Goal: Task Accomplishment & Management: Complete application form

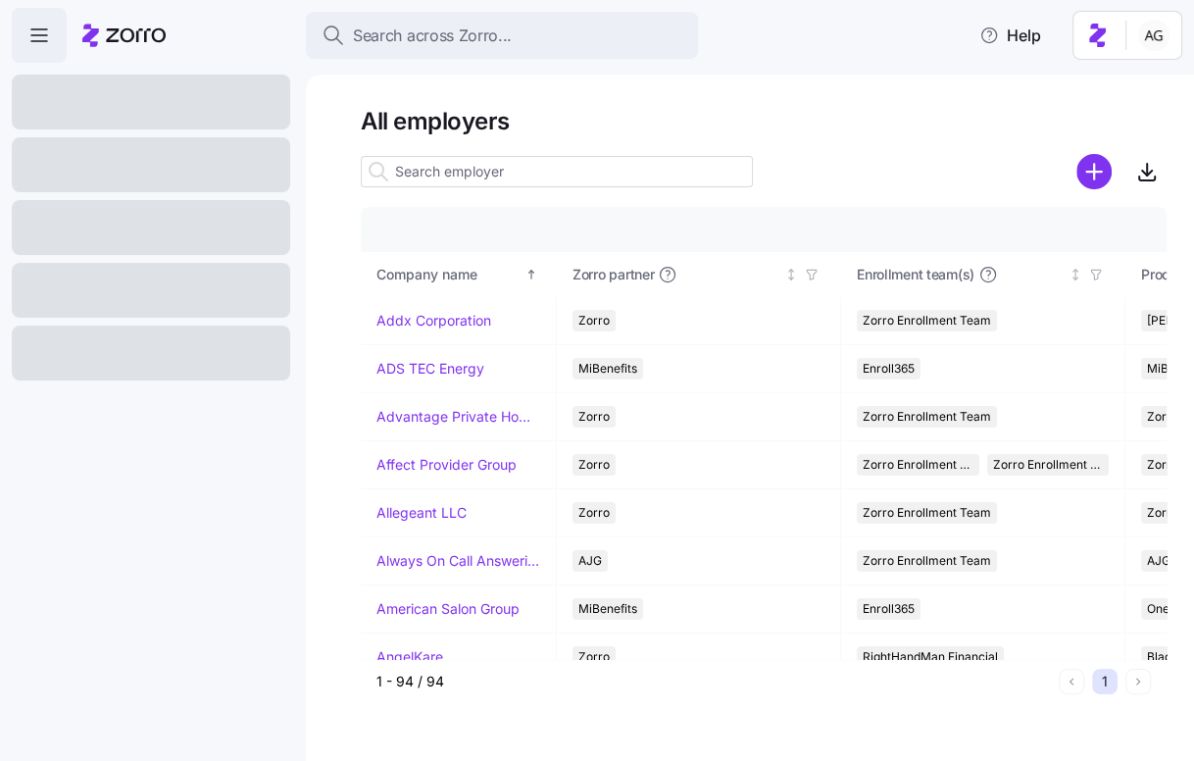
click at [418, 161] on input at bounding box center [557, 171] width 392 height 31
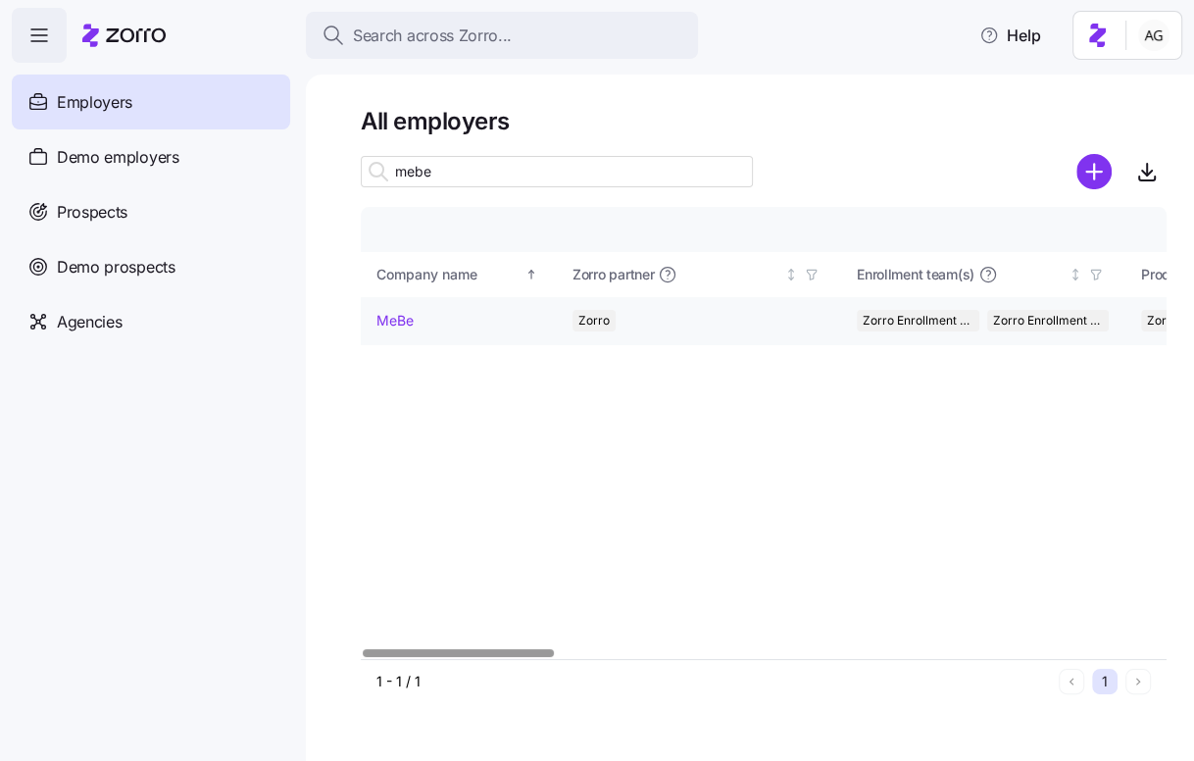
type input "mebe"
click at [390, 312] on link "MeBe" at bounding box center [395, 321] width 37 height 20
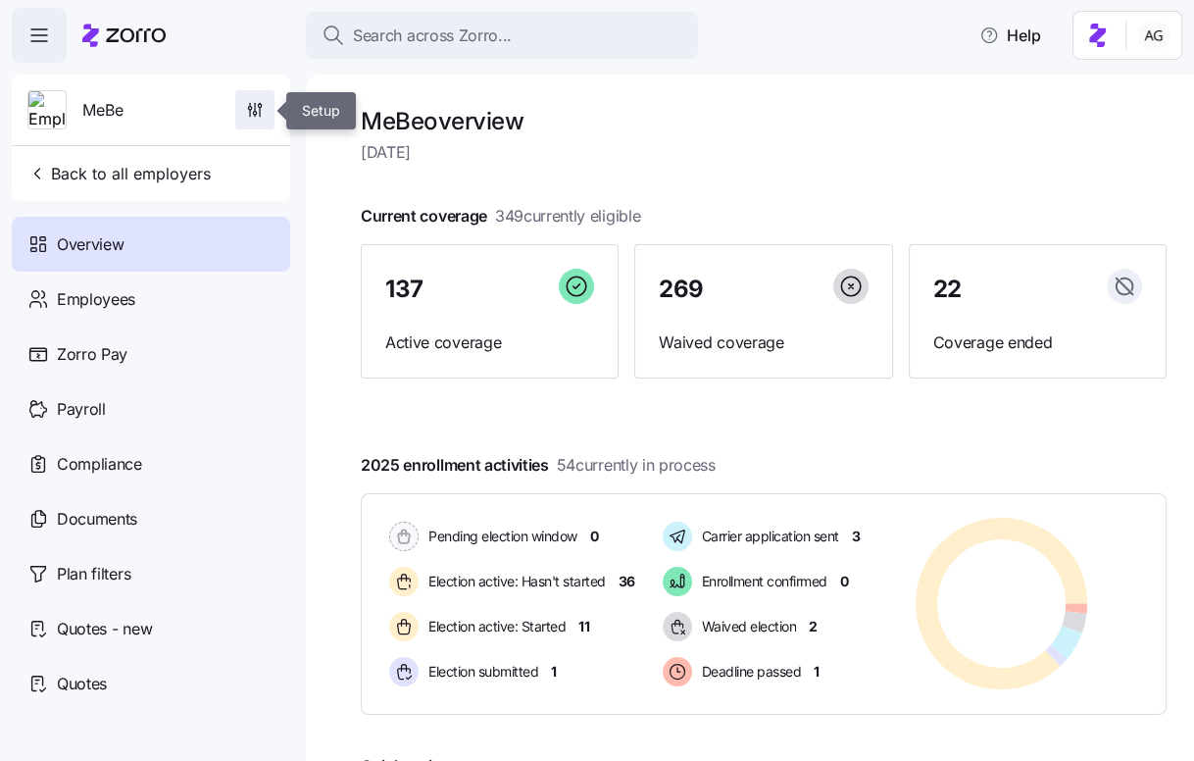
click at [235, 111] on button "button" at bounding box center [254, 109] width 39 height 39
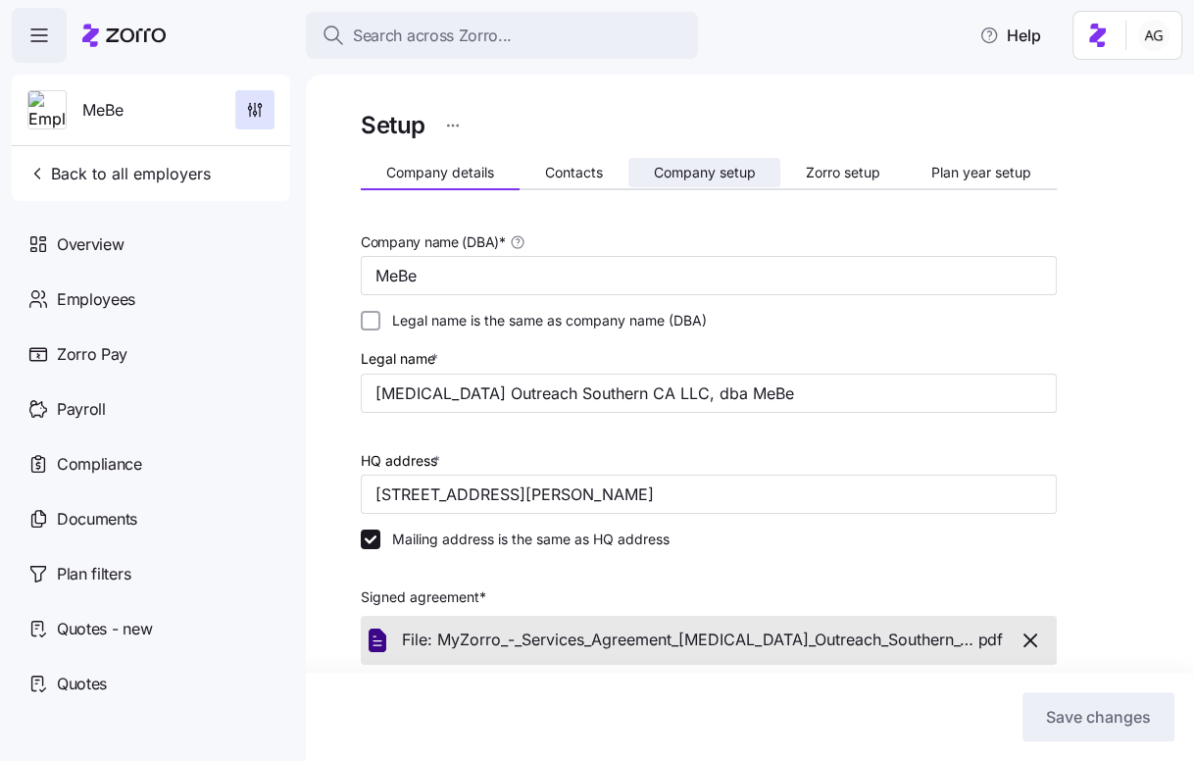
click at [687, 168] on span "Company setup" at bounding box center [704, 173] width 102 height 14
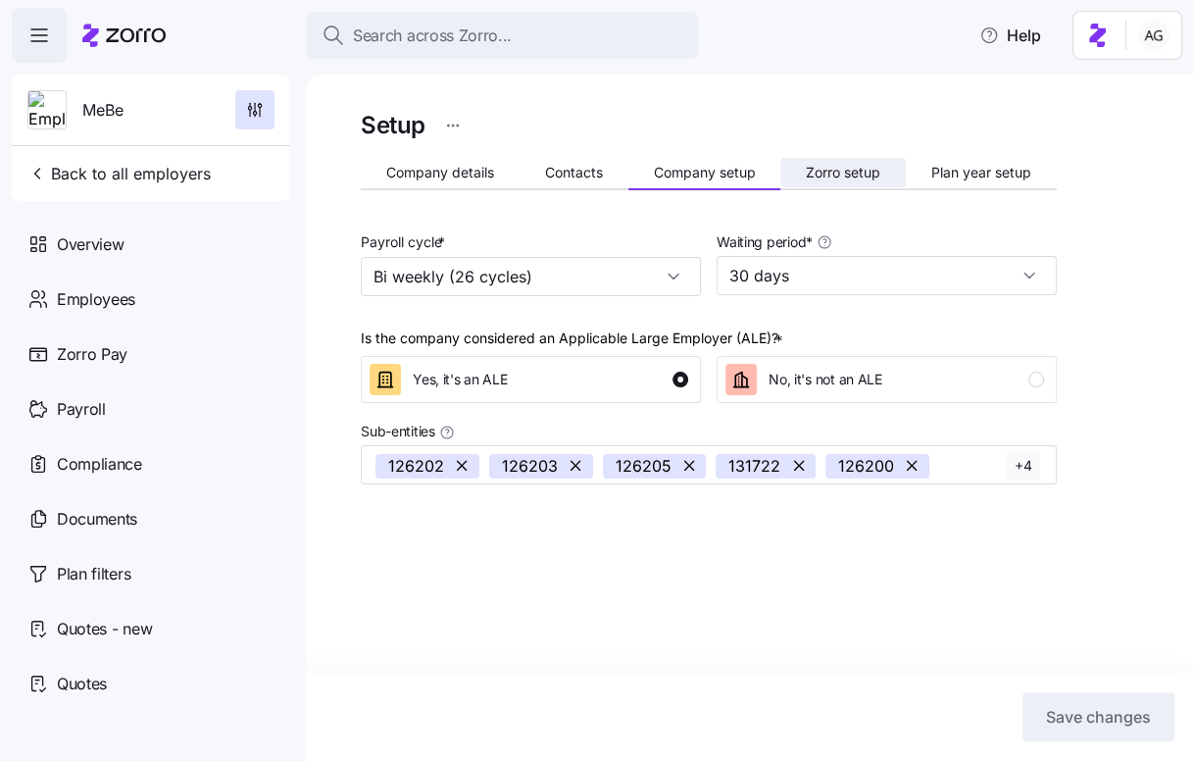
click at [840, 167] on span "Zorro setup" at bounding box center [843, 173] width 75 height 14
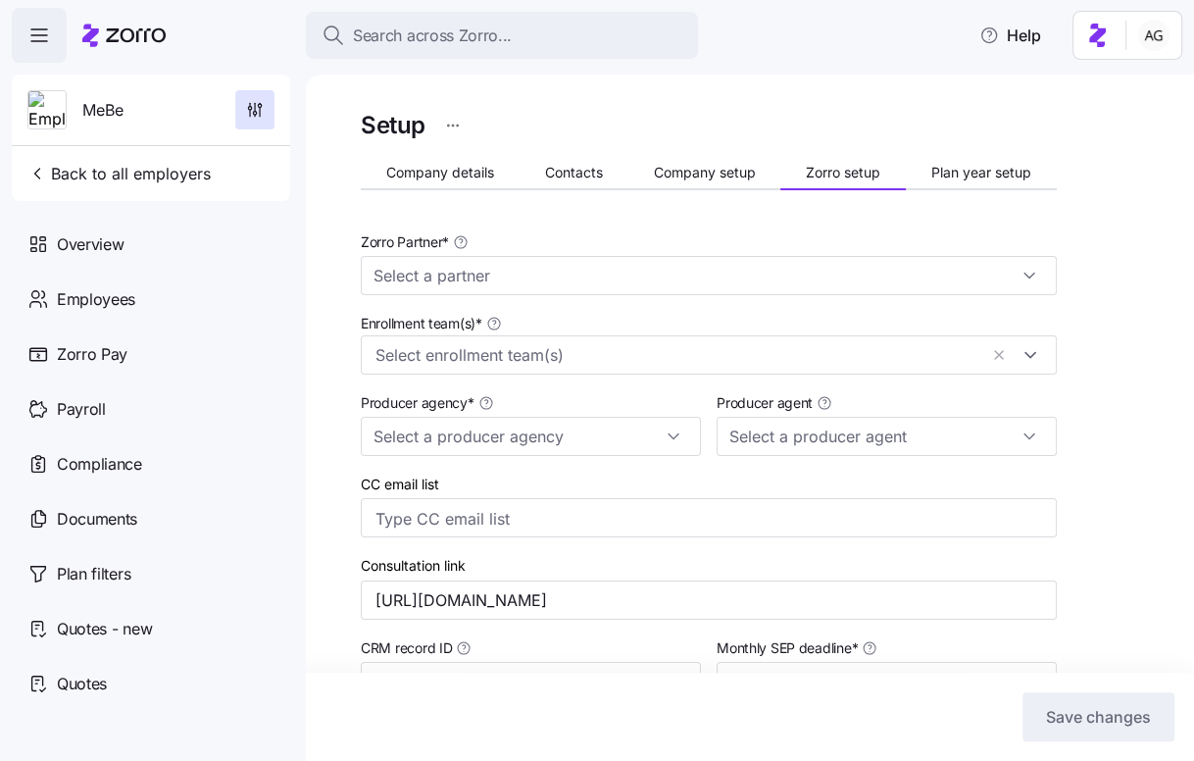
type input "Zorro"
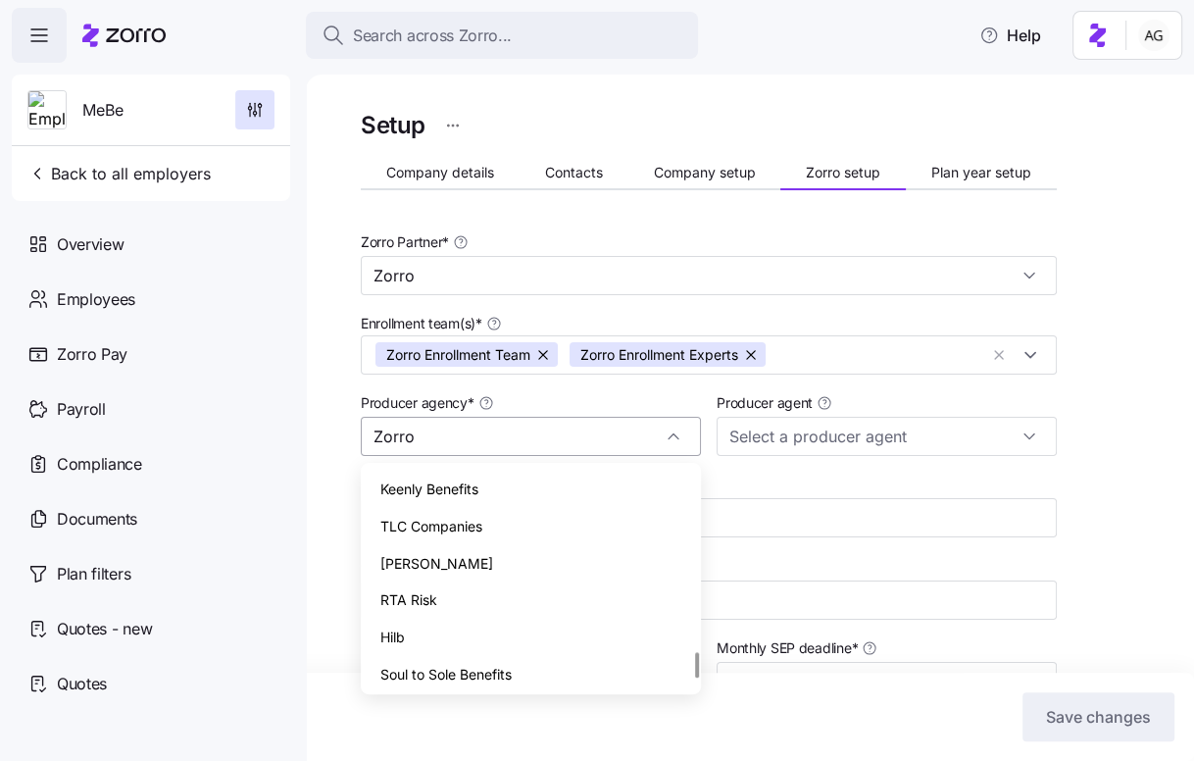
scroll to position [1521, 0]
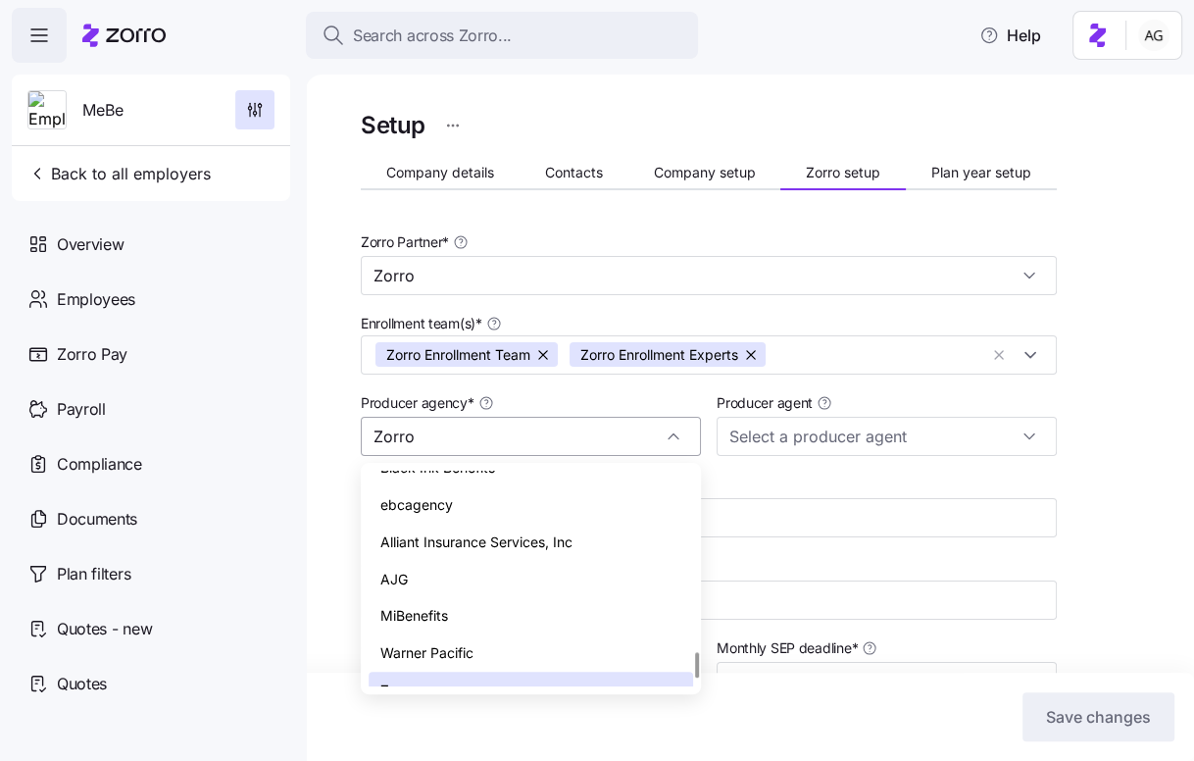
click at [566, 428] on input "Zorro" at bounding box center [531, 436] width 340 height 39
click at [539, 531] on span "Alliant Insurance Services, Inc" at bounding box center [476, 542] width 192 height 22
type input "Alliant Insurance Services, Inc"
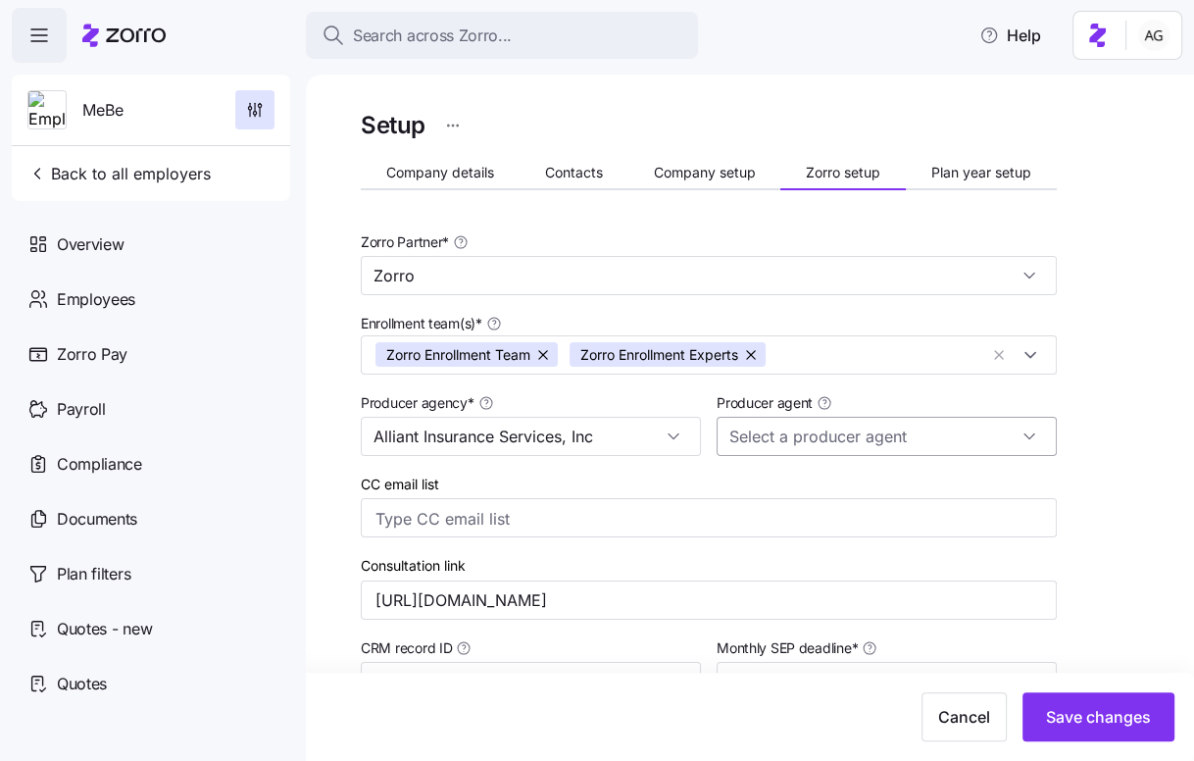
click at [792, 428] on input "Producer agent" at bounding box center [887, 436] width 340 height 39
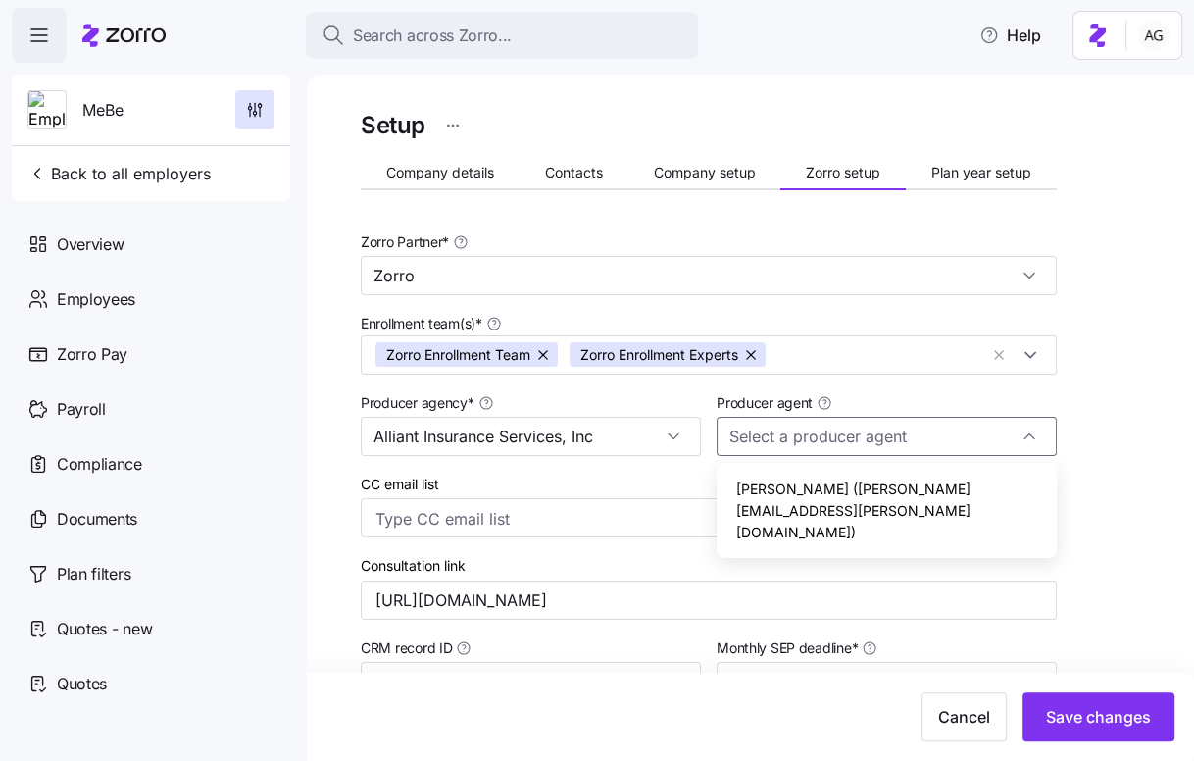
click at [777, 494] on span "Kandace McCrae (kandace.mccrae@alliant.com)" at bounding box center [886, 510] width 301 height 64
type input "Kandace McCrae (kandace.mccrae@alliant.com)"
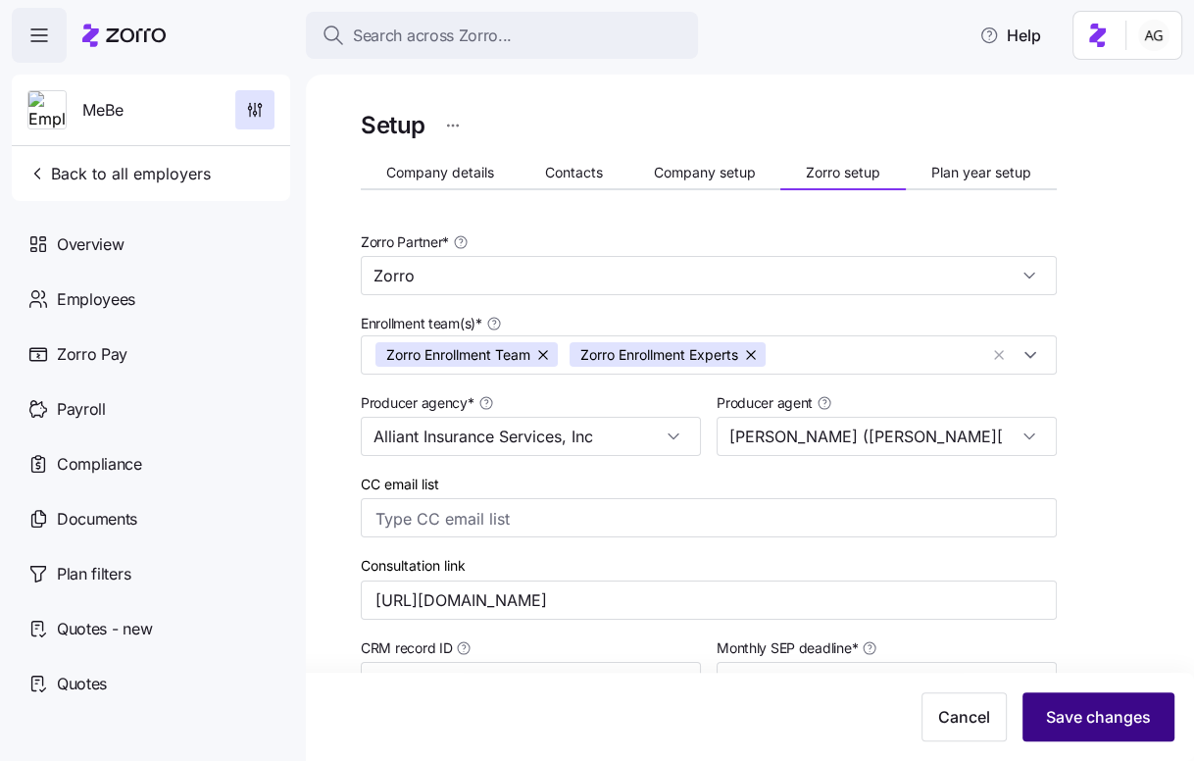
click at [1087, 724] on span "Save changes" at bounding box center [1098, 717] width 105 height 24
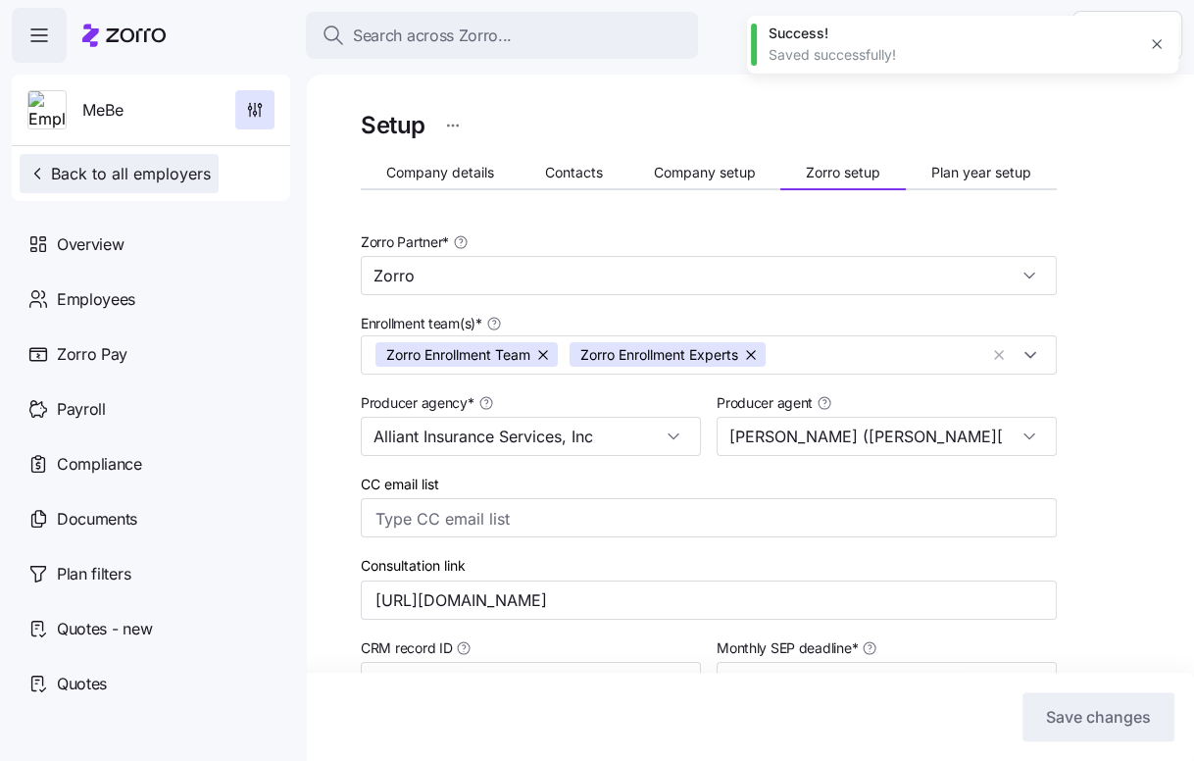
click at [70, 158] on button "Back to all employers" at bounding box center [119, 173] width 199 height 39
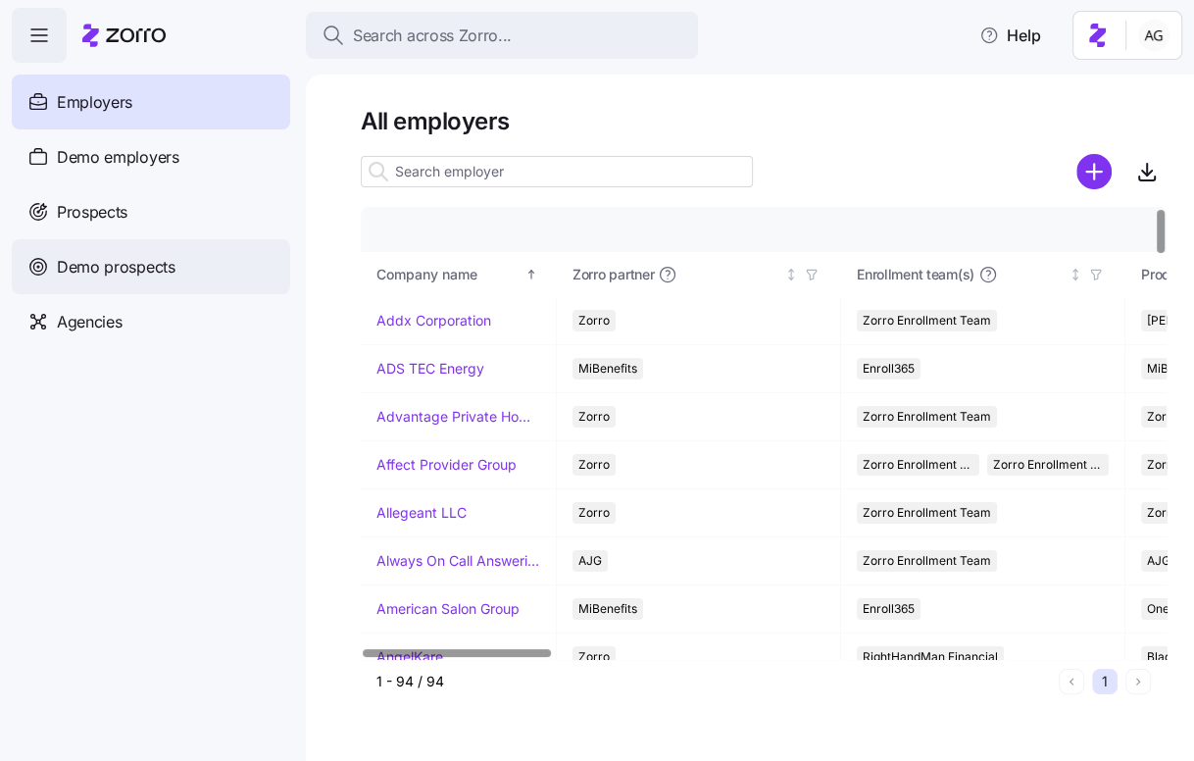
click at [146, 292] on div "Demo prospects" at bounding box center [151, 266] width 278 height 55
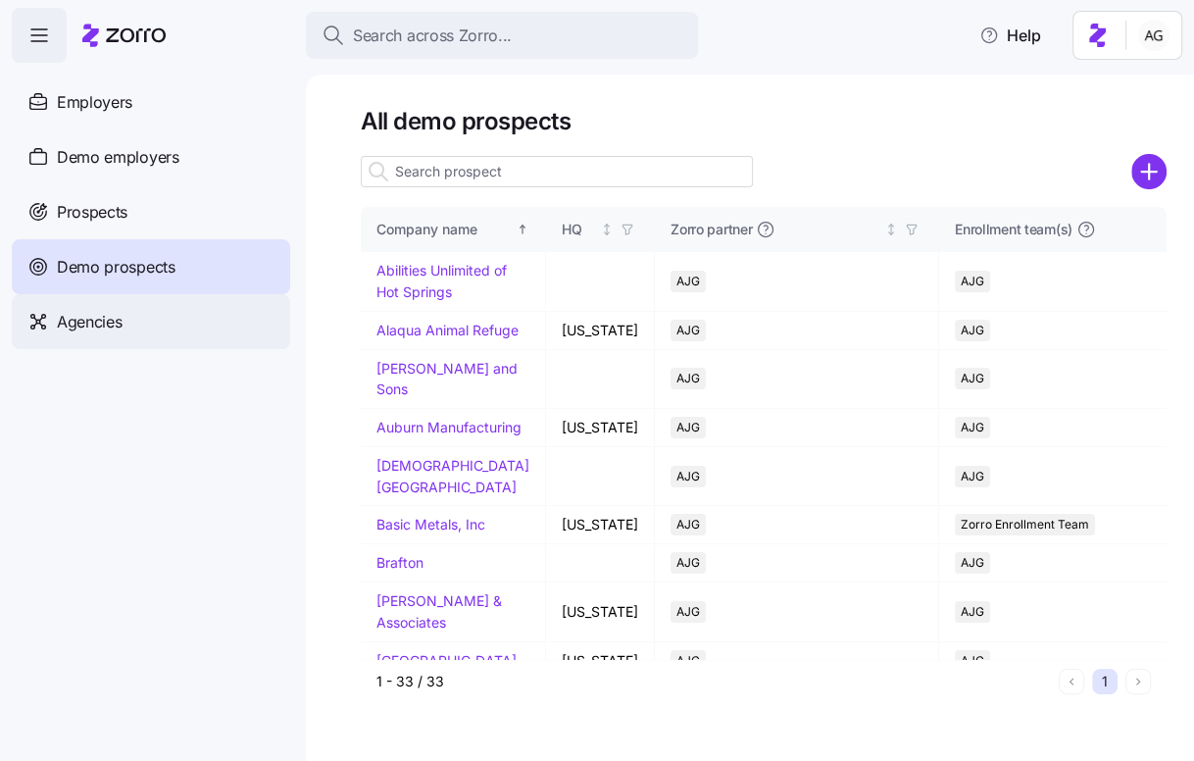
click at [135, 307] on div "Agencies" at bounding box center [151, 321] width 278 height 55
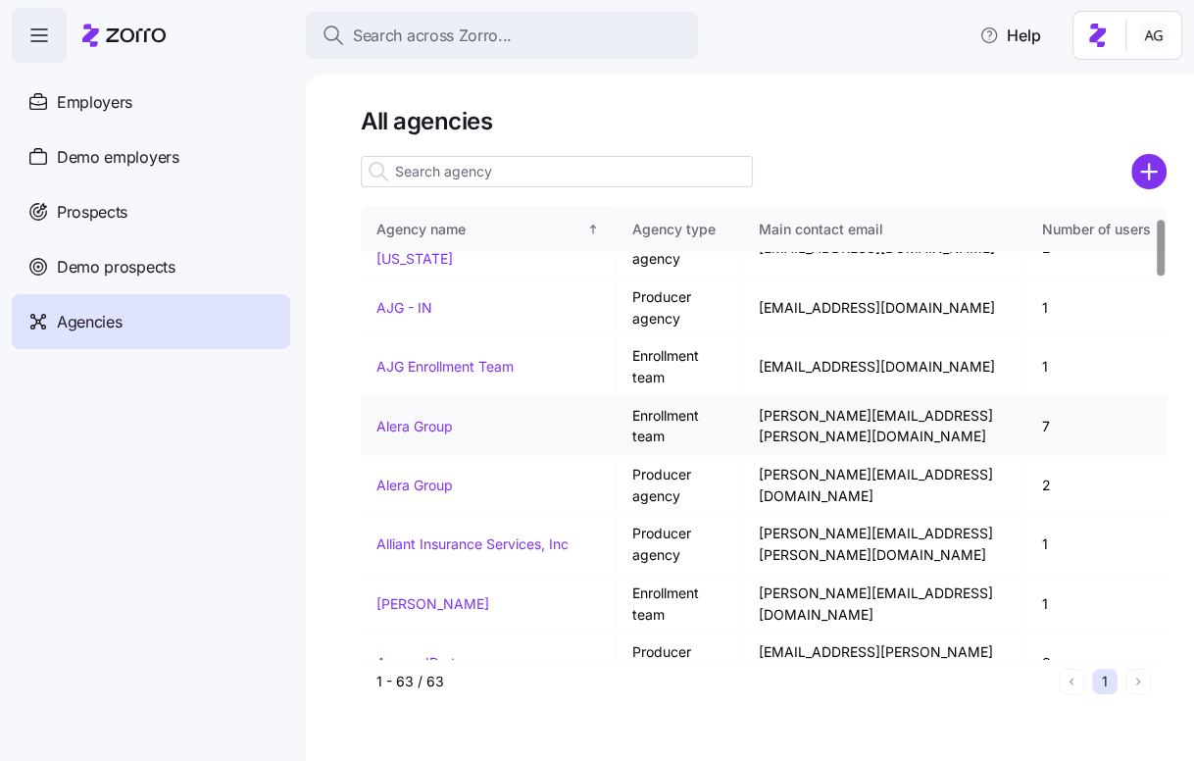
scroll to position [80, 0]
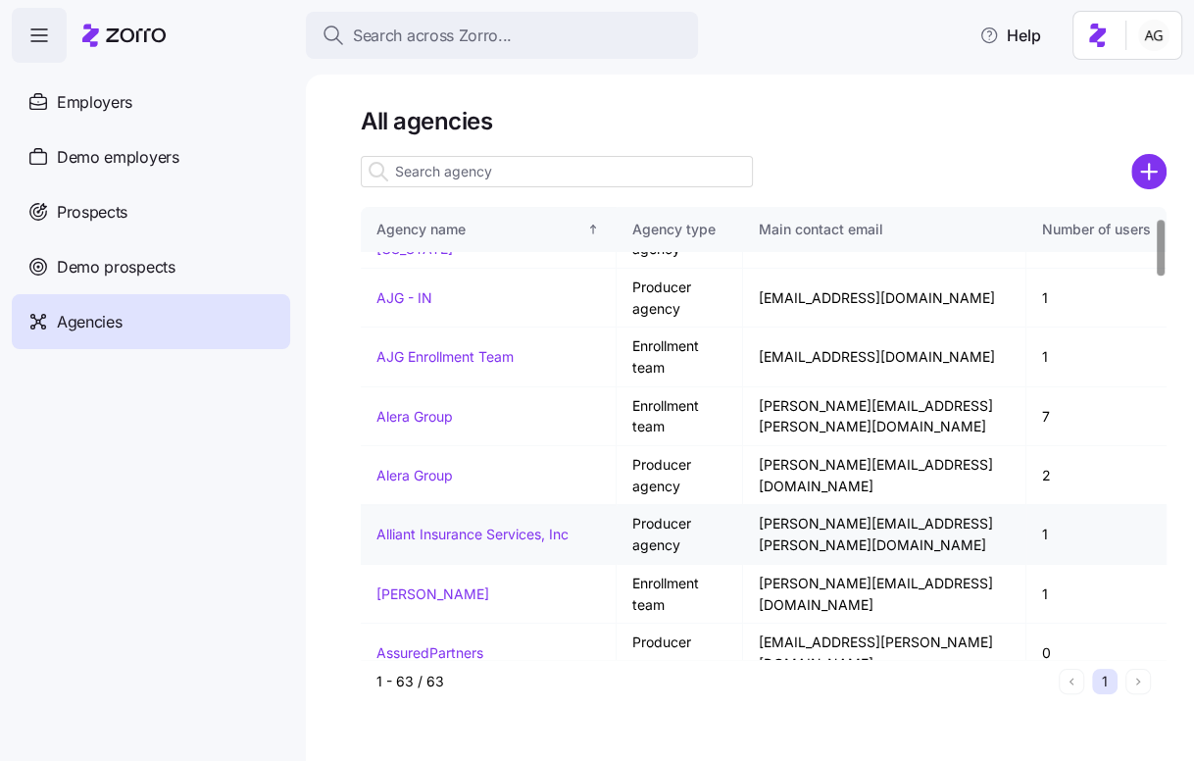
click at [428, 526] on link "Alliant Insurance Services, Inc" at bounding box center [473, 534] width 192 height 17
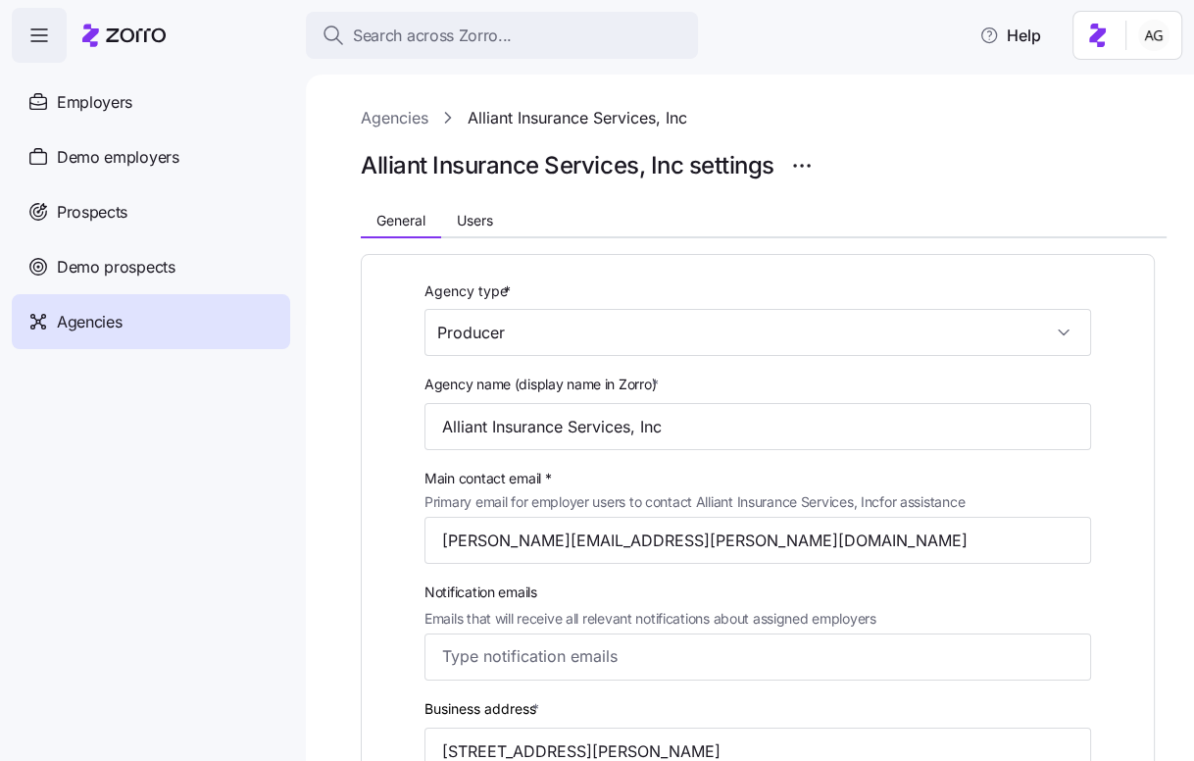
click at [505, 204] on div at bounding box center [764, 197] width 806 height 24
click at [480, 217] on span "Users" at bounding box center [475, 221] width 36 height 14
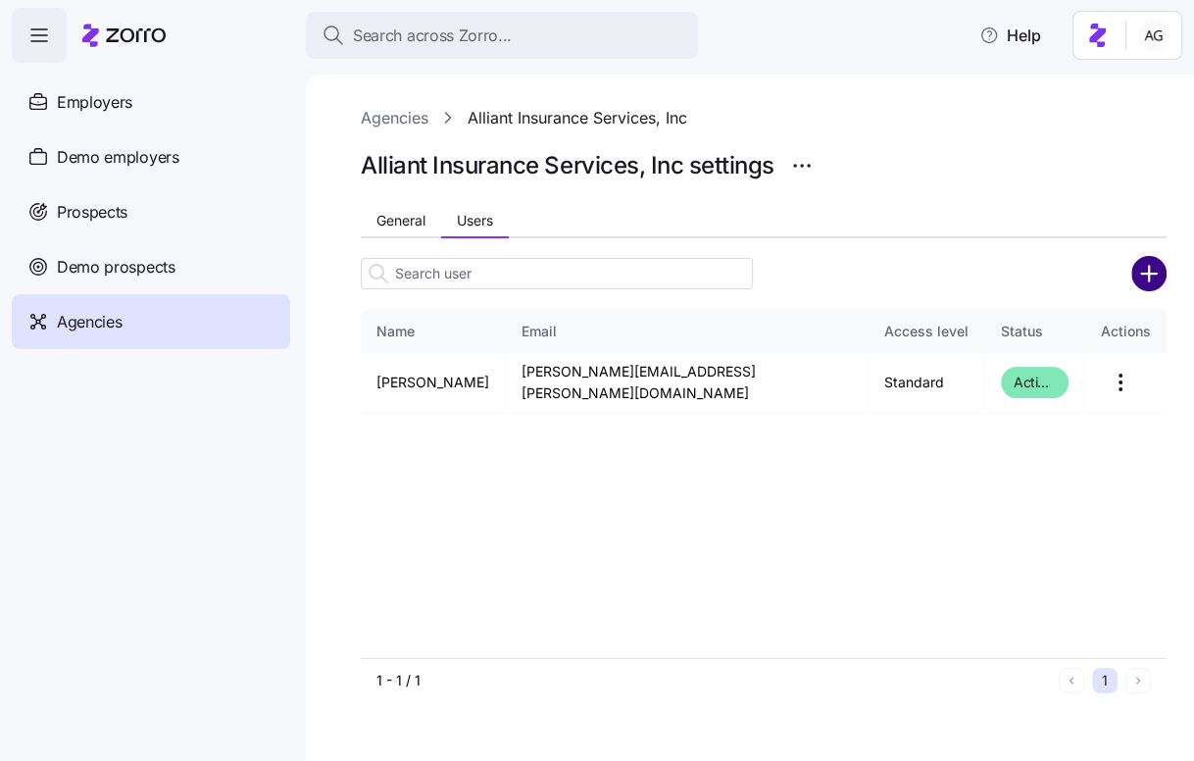
click at [1137, 278] on circle "add icon" at bounding box center [1149, 273] width 32 height 32
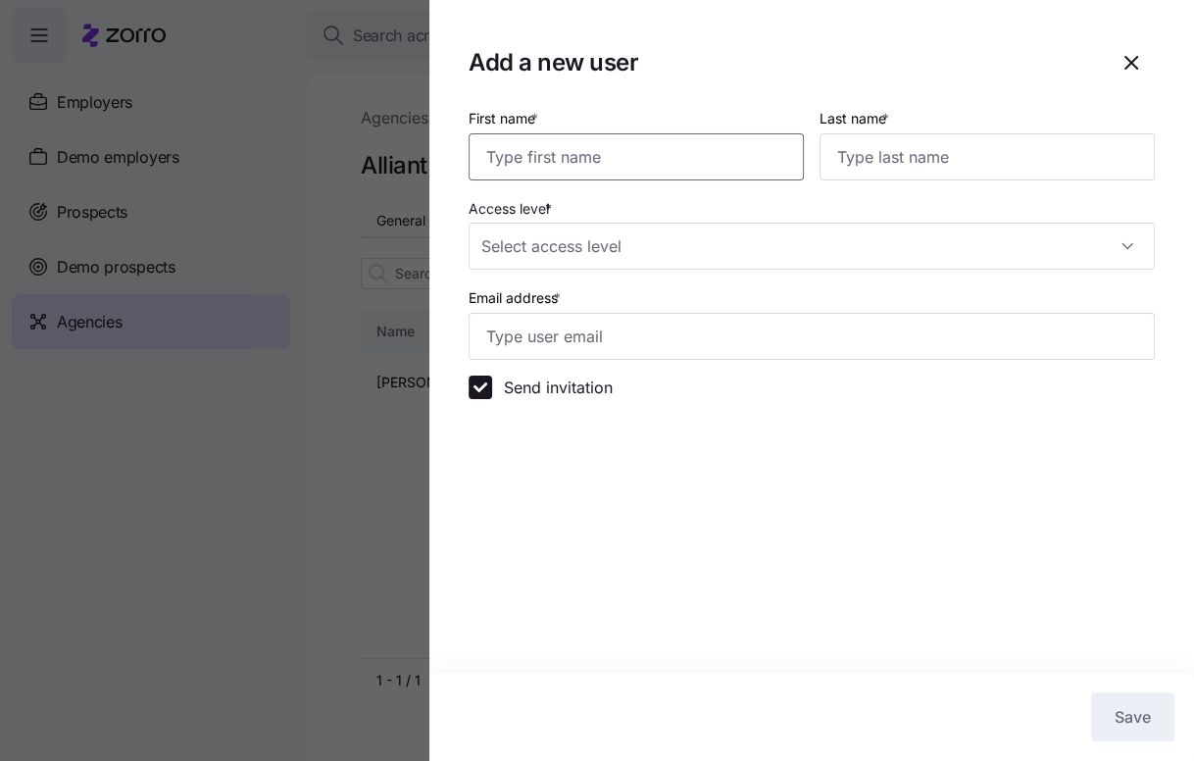
click at [577, 153] on input "First name *" at bounding box center [636, 156] width 335 height 47
click at [510, 326] on input "Email address *" at bounding box center [812, 336] width 686 height 47
paste input "Traci.Harkay@alliant.com"
type input "Traci.Harkay@alliant.com"
click at [524, 159] on input "First name *" at bounding box center [636, 156] width 335 height 47
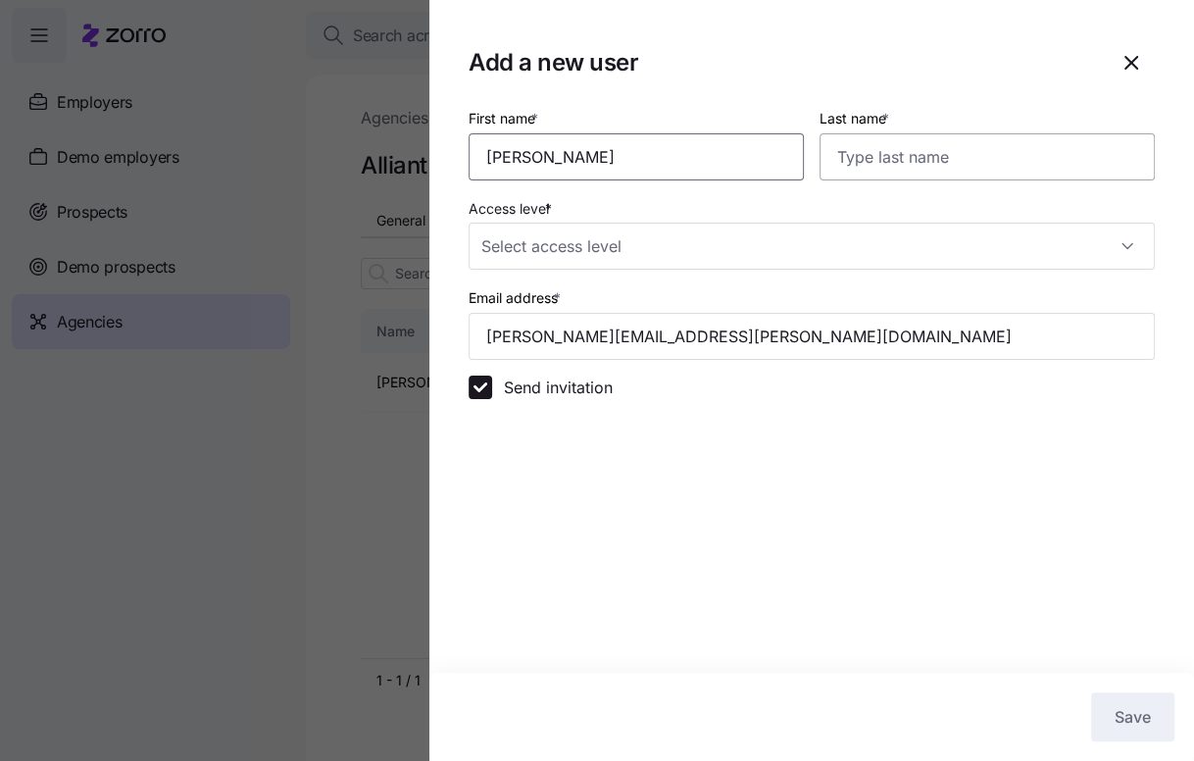
type input "Traci"
click at [915, 154] on input "Last name *" at bounding box center [987, 156] width 335 height 47
type input "Harkay"
click at [648, 251] on input "Access level *" at bounding box center [812, 246] width 686 height 47
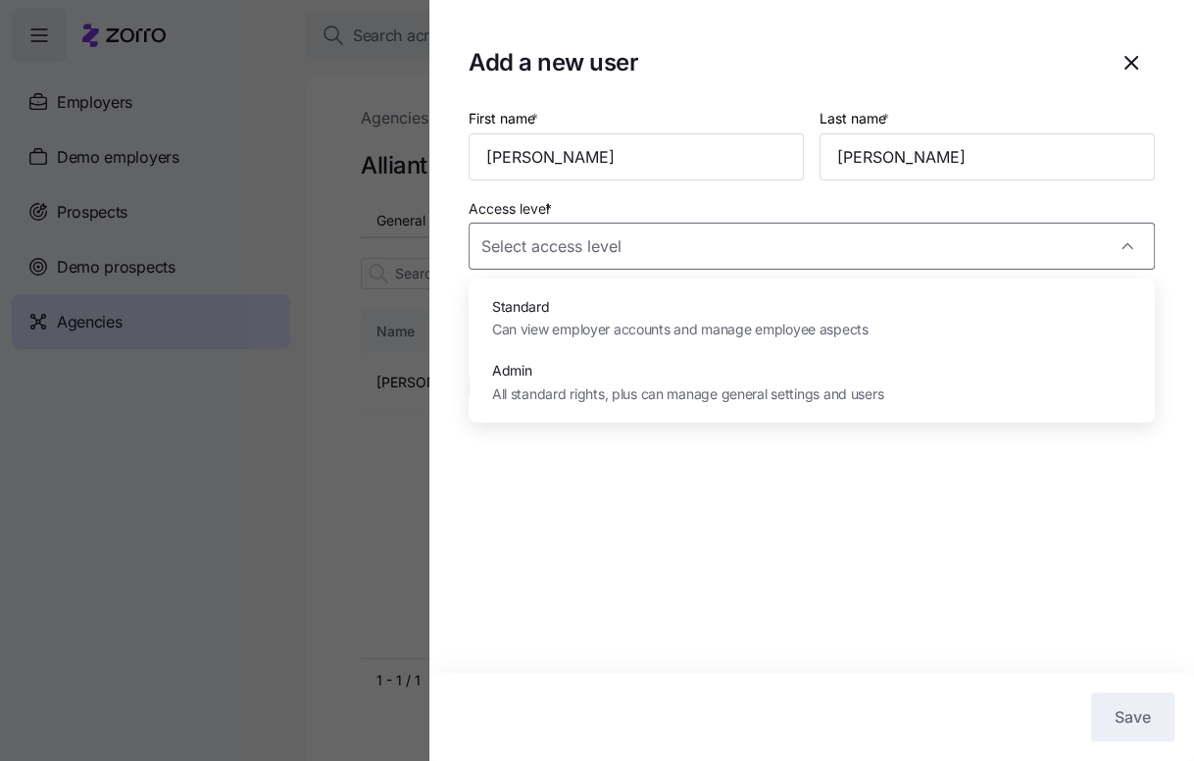
click at [634, 324] on span "Can view employer accounts and manage employee aspects" at bounding box center [680, 330] width 377 height 22
type input "Standard"
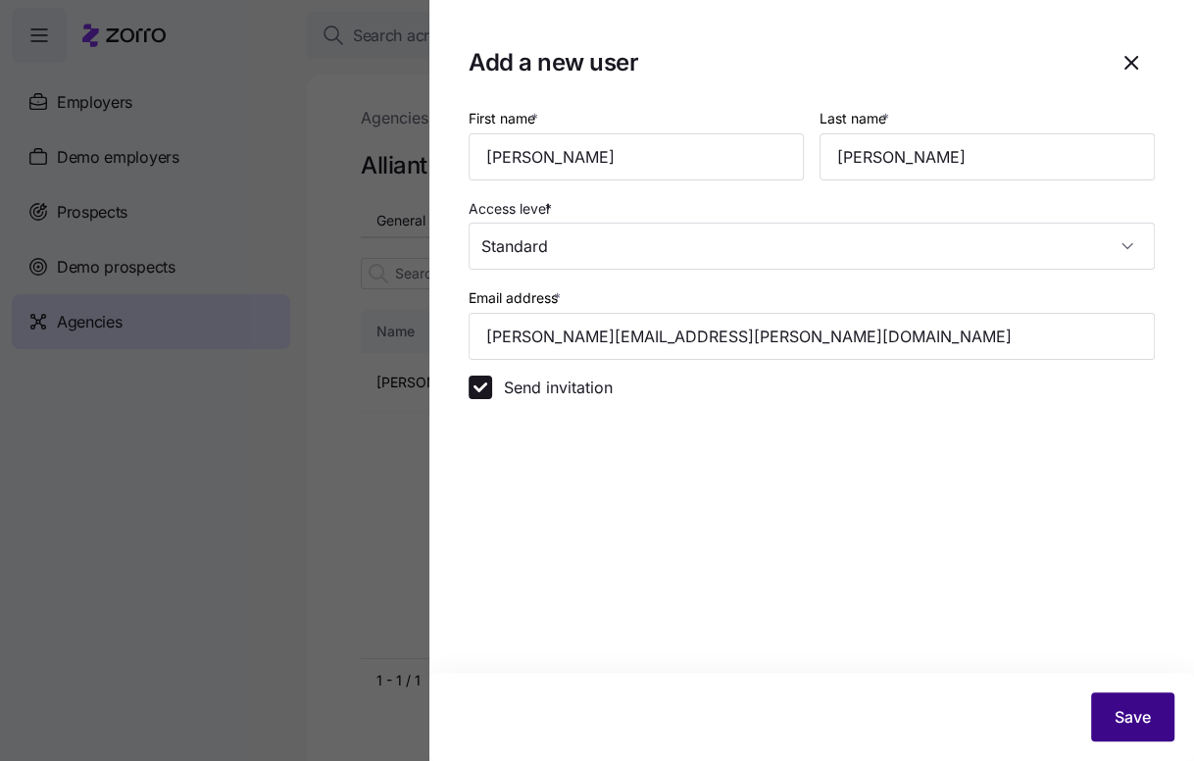
click at [1126, 713] on span "Save" at bounding box center [1133, 717] width 36 height 24
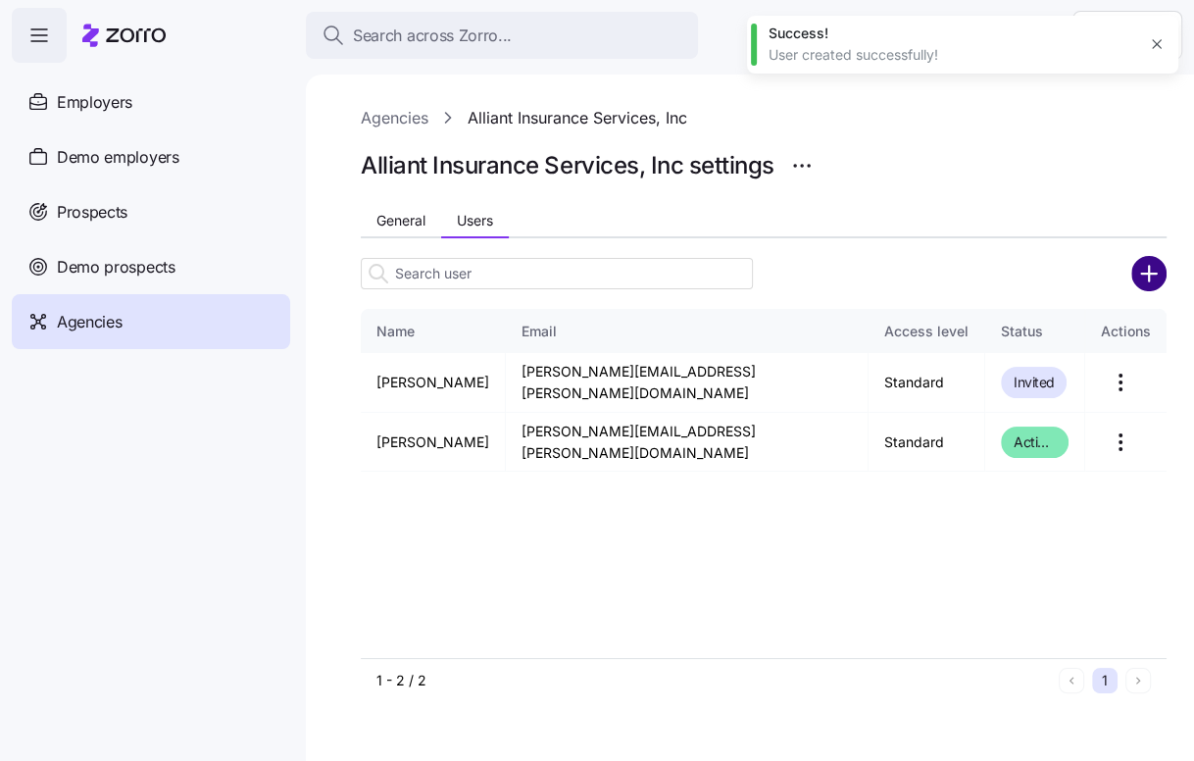
click at [1141, 288] on circle "add icon" at bounding box center [1149, 273] width 32 height 32
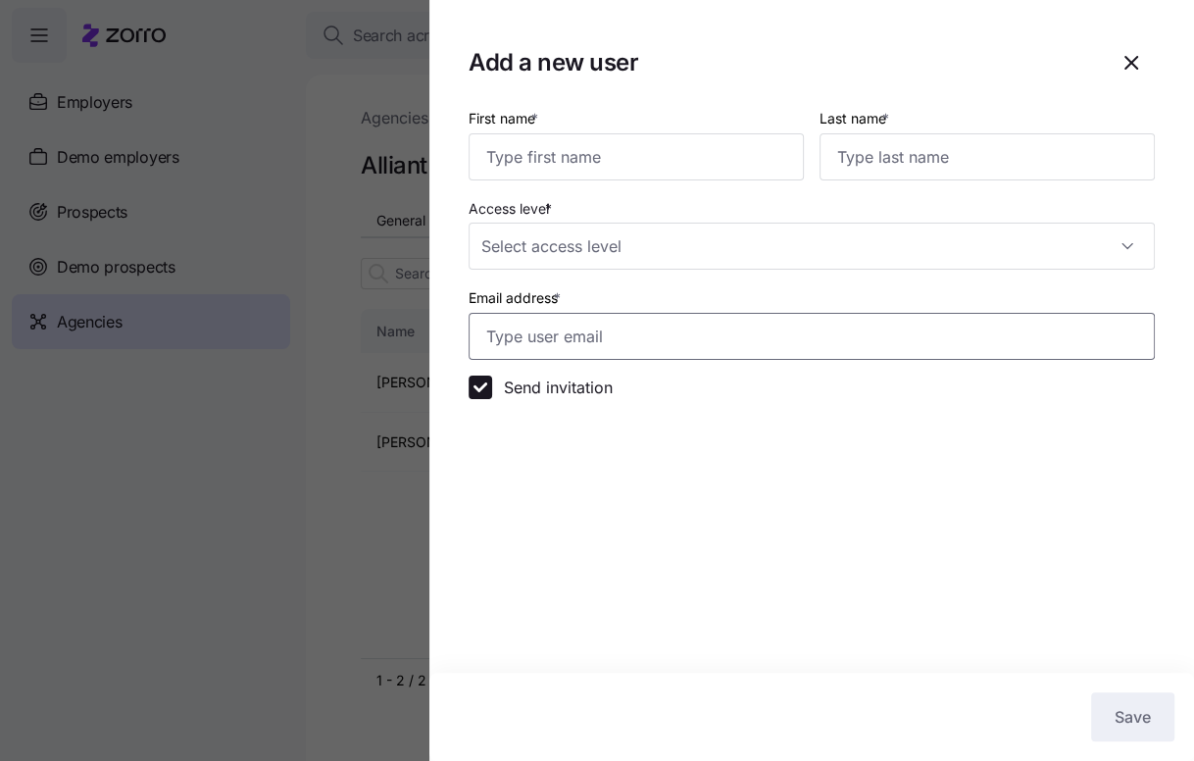
click at [507, 323] on input "Email address *" at bounding box center [812, 336] width 686 height 47
paste input "Mari.Perez@alliant.com"
type input "Mari.Perez@alliant.com"
click at [509, 252] on input "Access level *" at bounding box center [812, 246] width 686 height 47
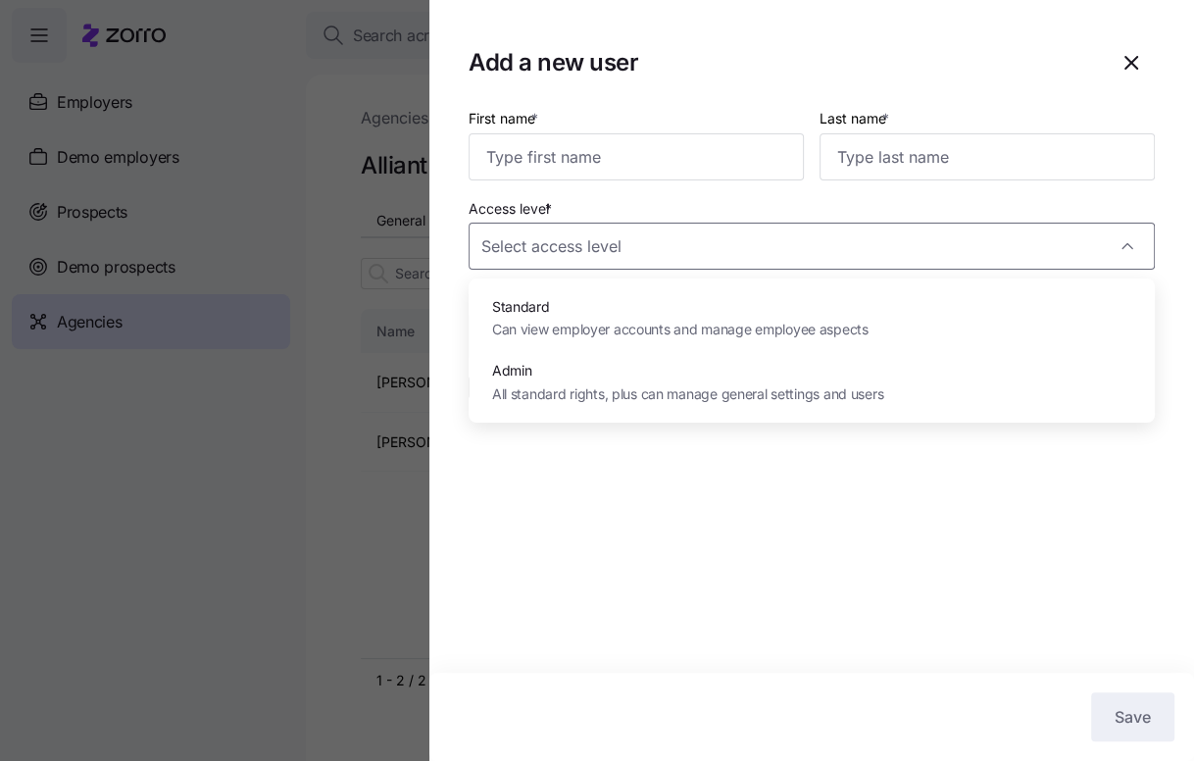
click at [507, 312] on span "Standard" at bounding box center [680, 307] width 377 height 22
type input "Standard"
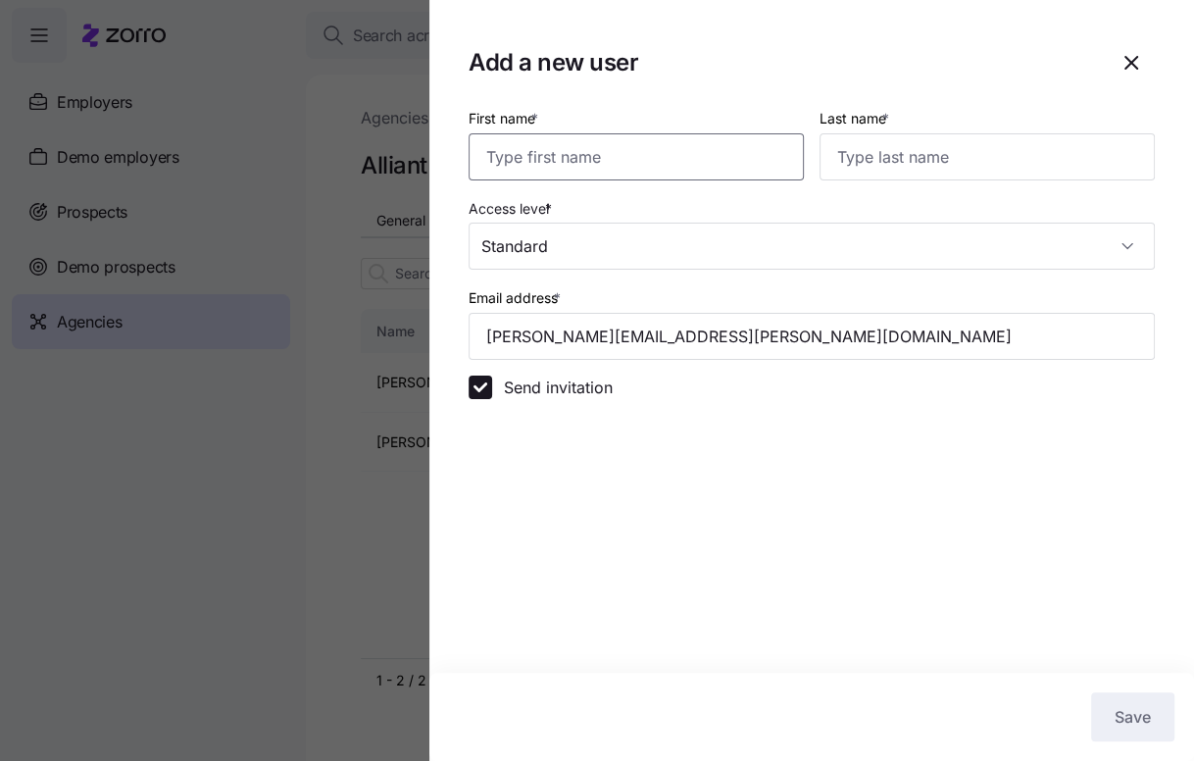
click at [542, 142] on input "First name *" at bounding box center [636, 156] width 335 height 47
type input "Mari"
type input "Perez"
click at [1130, 729] on button "Save" at bounding box center [1132, 716] width 83 height 49
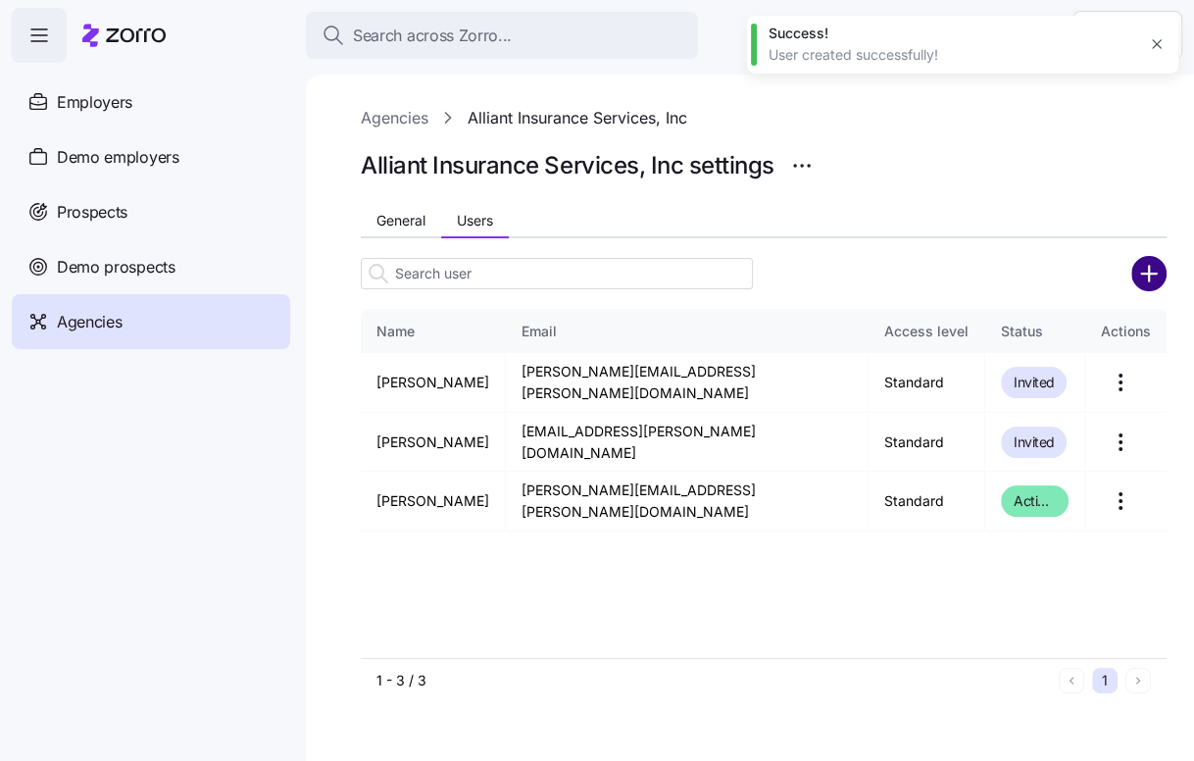
click at [1152, 267] on circle "add icon" at bounding box center [1149, 273] width 32 height 32
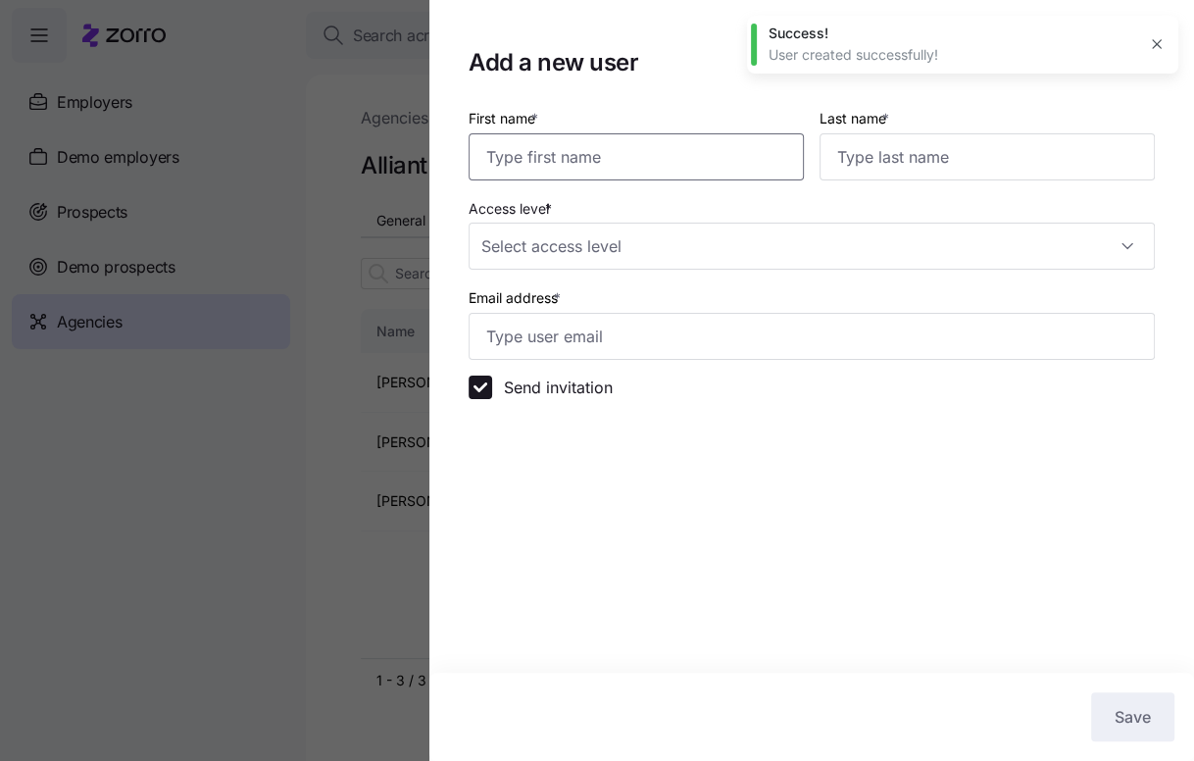
click at [718, 151] on input "First name *" at bounding box center [636, 156] width 335 height 47
click at [667, 157] on input "Christin" at bounding box center [636, 156] width 335 height 47
type input "Christine"
type input "Young"
click at [564, 247] on input "Access level *" at bounding box center [812, 246] width 686 height 47
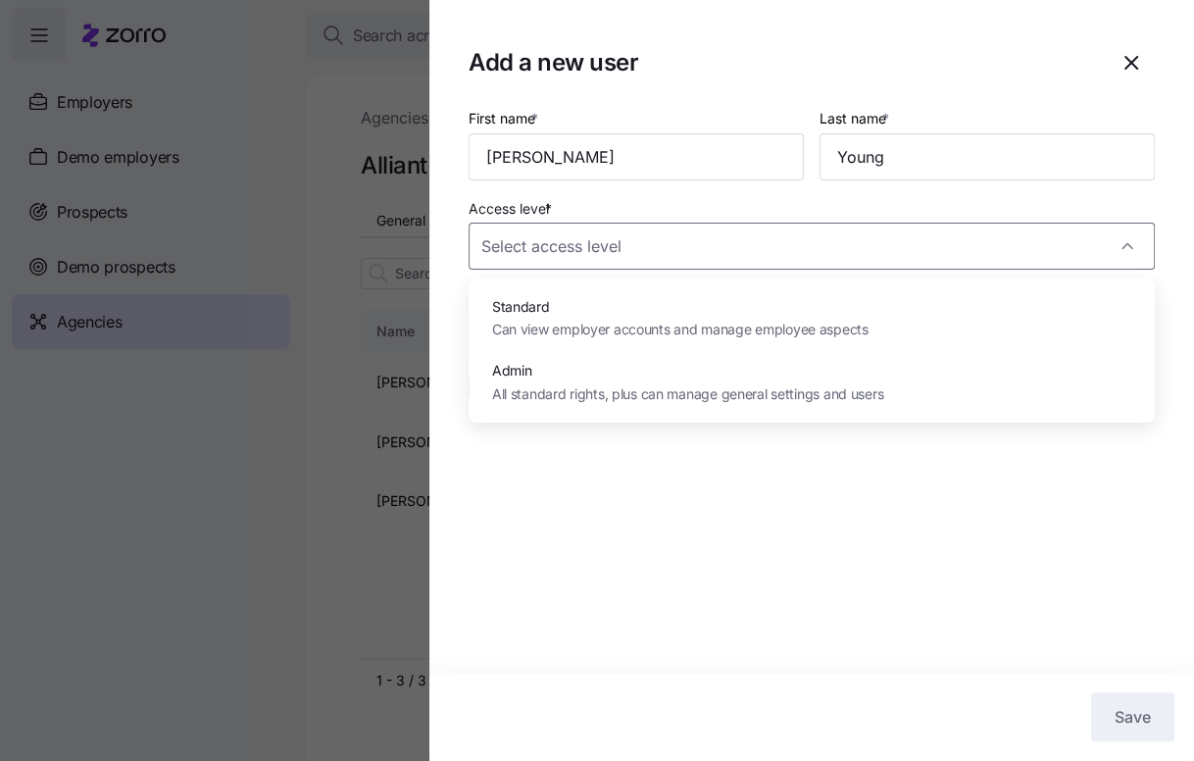
click at [557, 314] on span "Standard" at bounding box center [680, 307] width 377 height 22
type input "Standard"
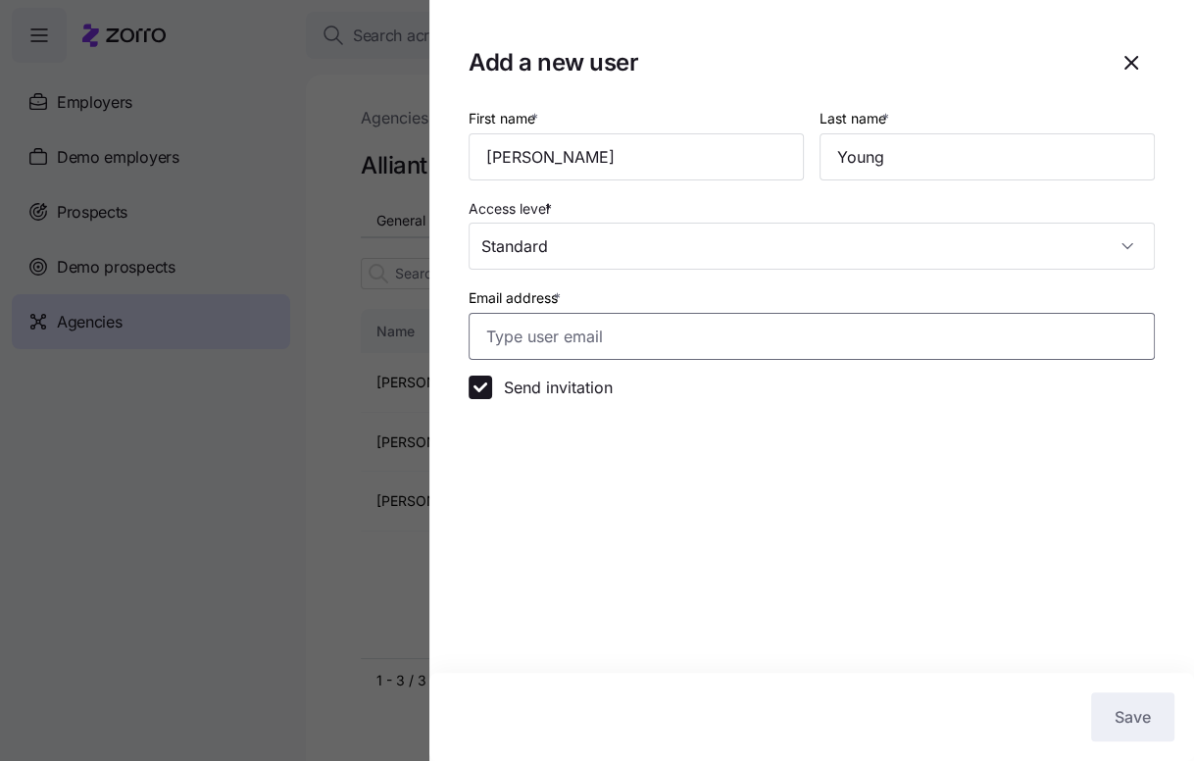
click at [526, 335] on input "Email address *" at bounding box center [812, 336] width 686 height 47
paste input "Christine.Young@alliant.com"
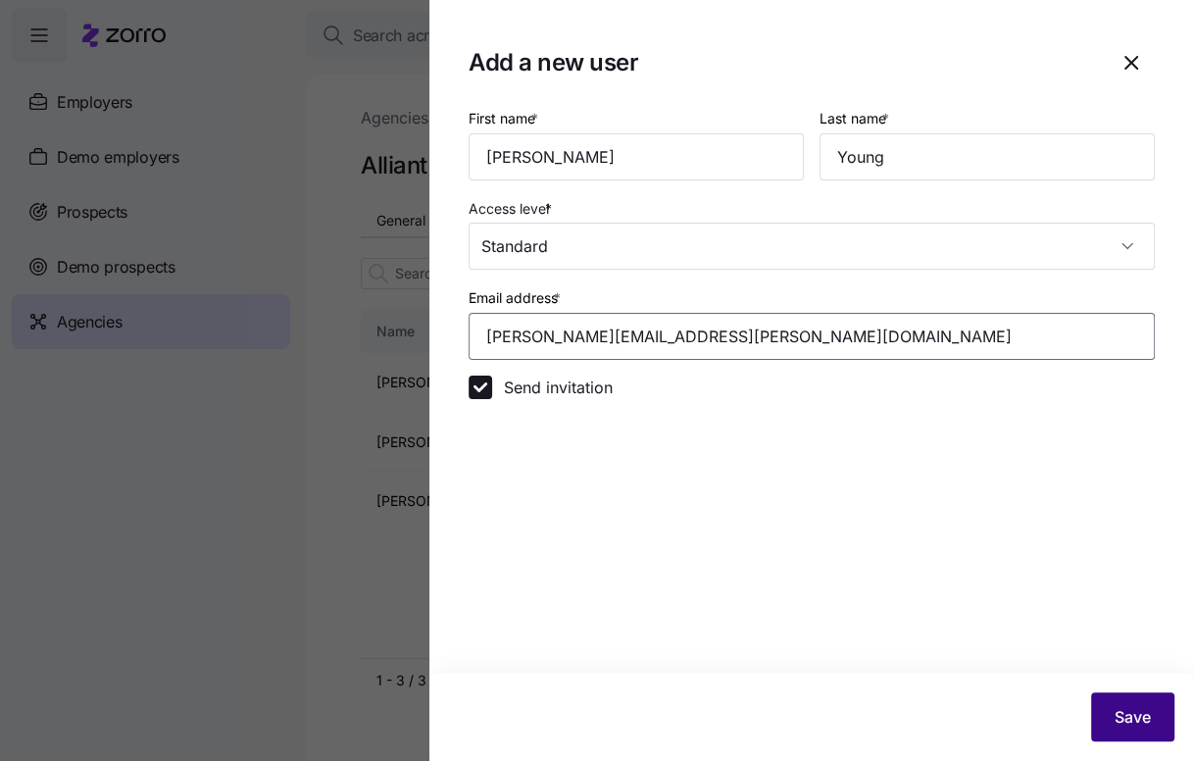
type input "Christine.Young@alliant.com"
click at [1145, 725] on span "Save" at bounding box center [1133, 717] width 36 height 24
